Goal: Transaction & Acquisition: Purchase product/service

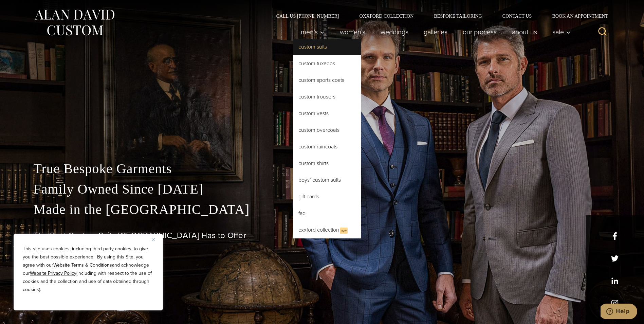
click at [311, 42] on link "Custom Suits" at bounding box center [327, 47] width 68 height 16
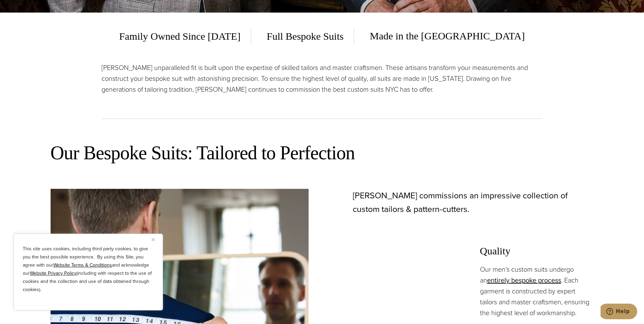
scroll to position [441, 0]
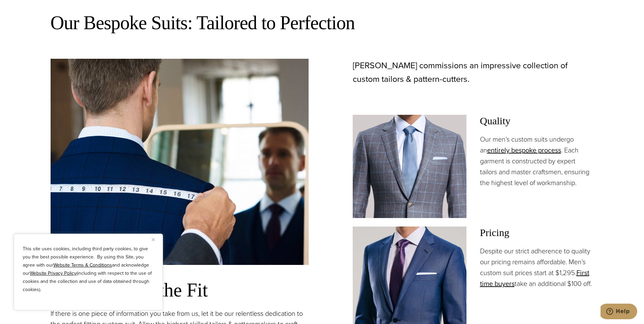
click at [154, 239] on img "Close" at bounding box center [153, 239] width 3 height 3
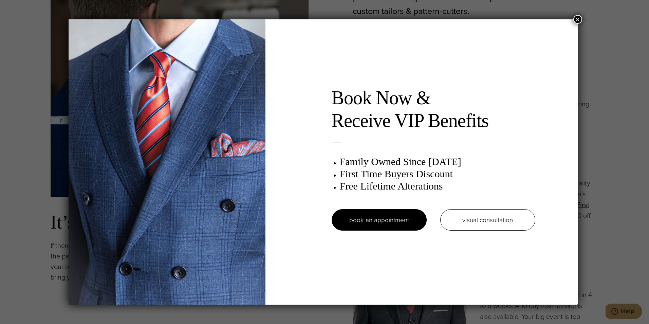
scroll to position [0, 0]
